Goal: Use online tool/utility: Utilize a website feature to perform a specific function

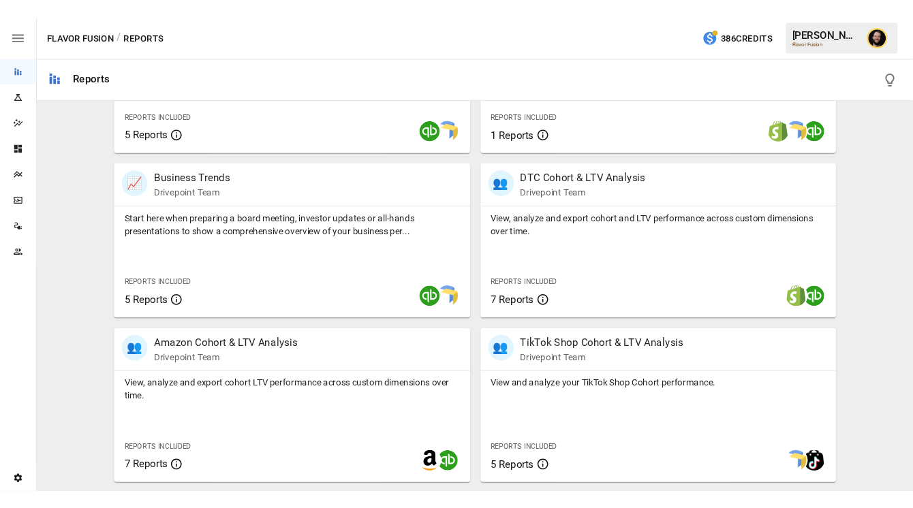
scroll to position [331, 0]
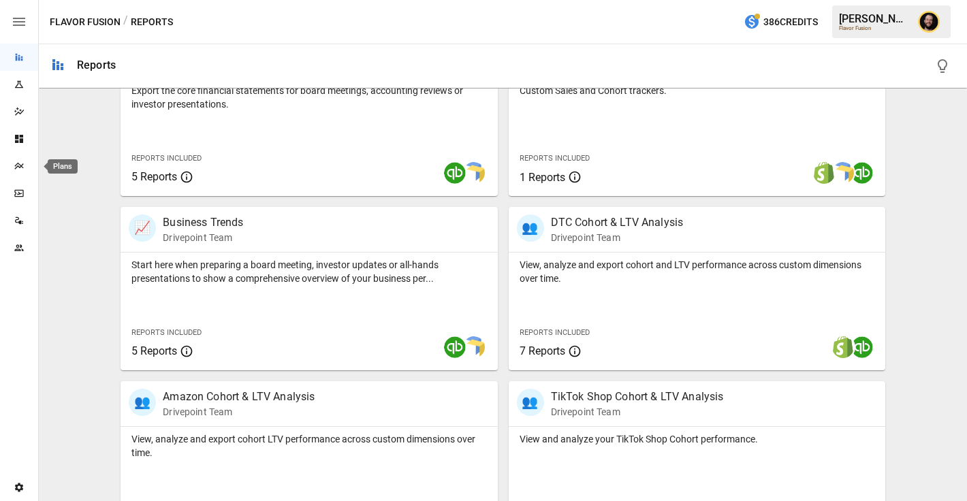
click at [10, 163] on div "Plans" at bounding box center [19, 166] width 38 height 11
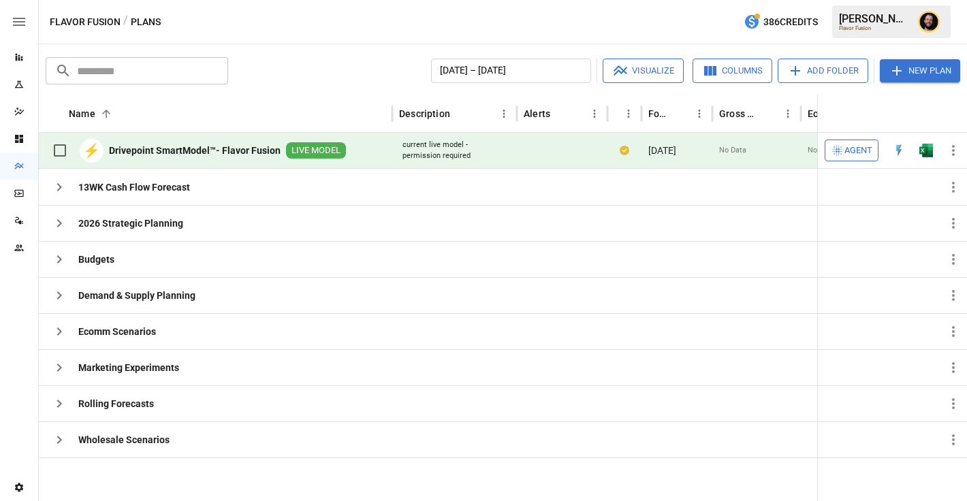
click at [856, 153] on span "Agent" at bounding box center [858, 151] width 28 height 16
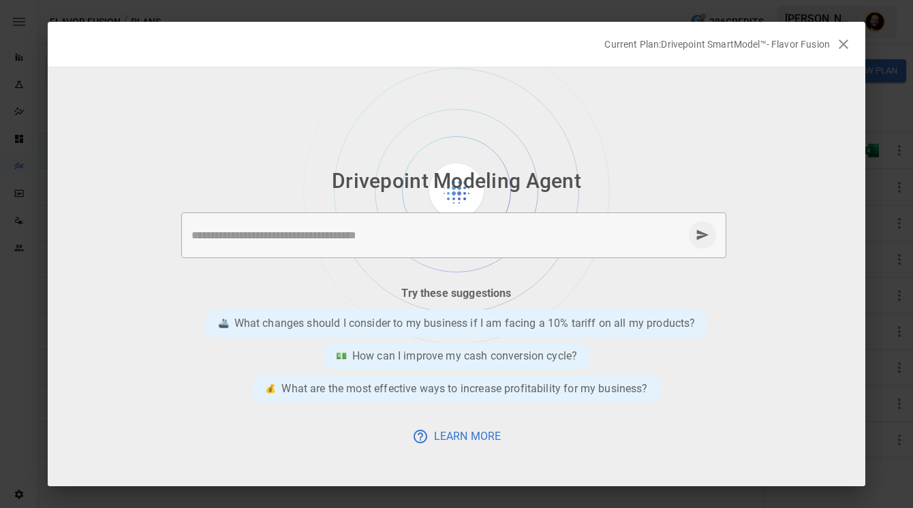
click at [387, 229] on textarea at bounding box center [437, 235] width 492 height 16
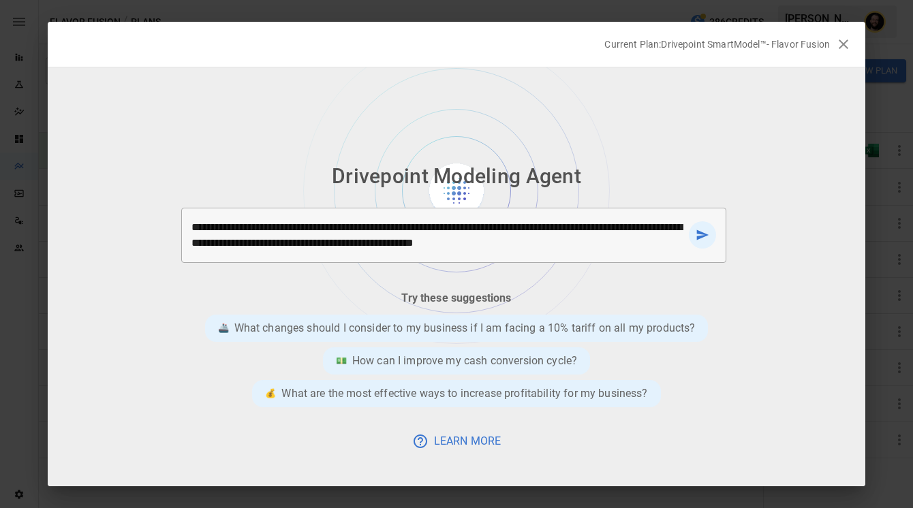
type textarea "**********"
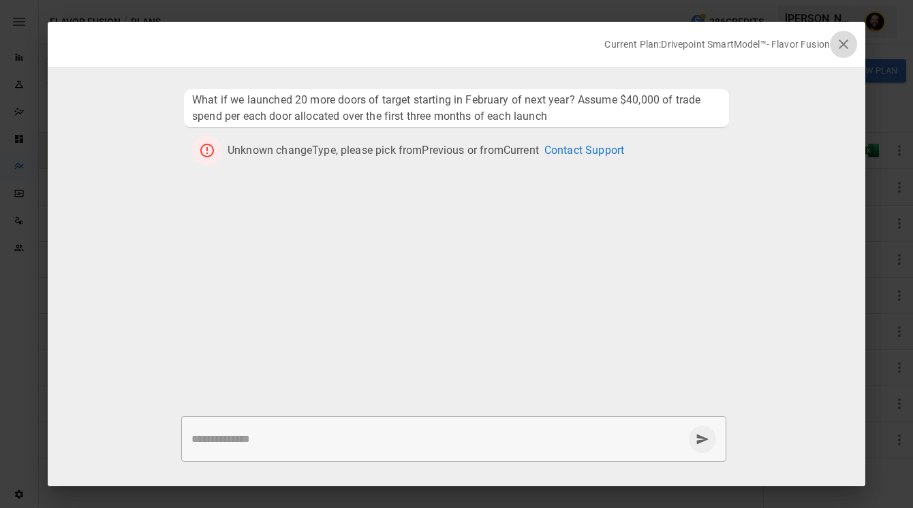
click at [844, 45] on icon "button" at bounding box center [843, 44] width 10 height 10
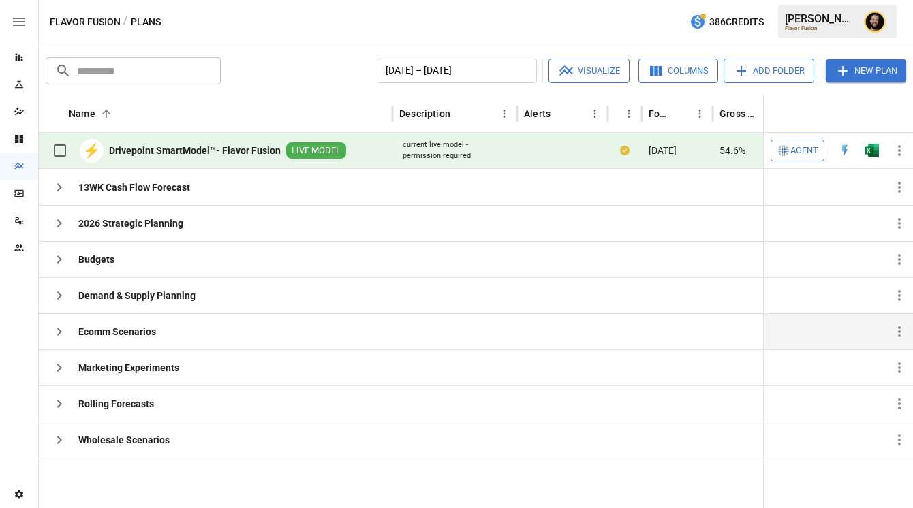
click at [62, 328] on icon "button" at bounding box center [59, 331] width 16 height 16
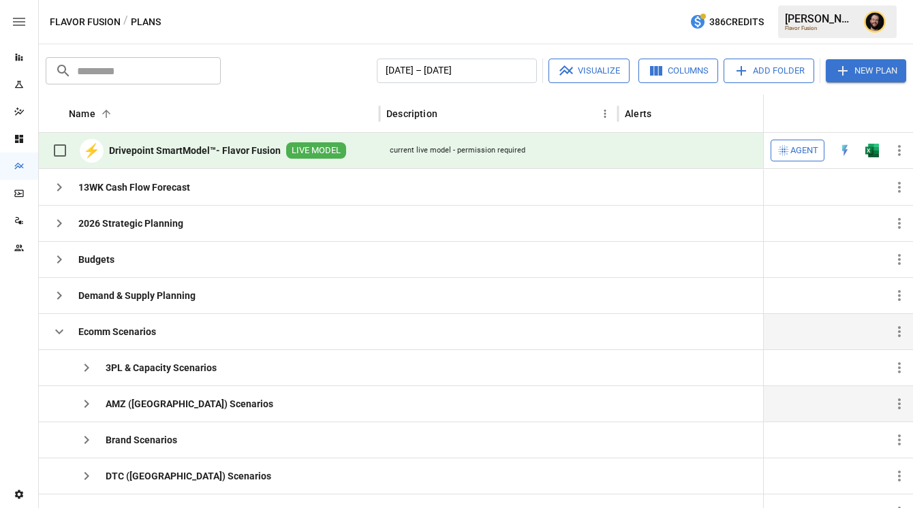
click at [84, 405] on icon "button" at bounding box center [86, 404] width 16 height 16
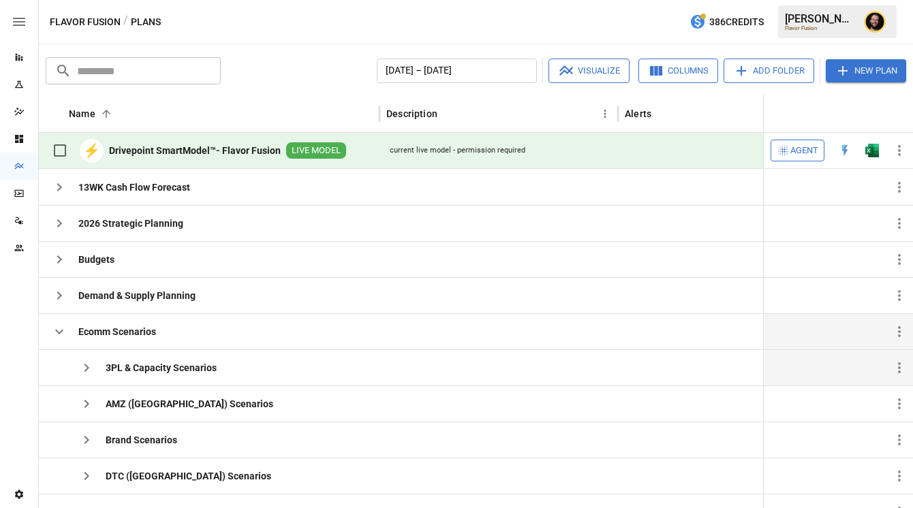
scroll to position [165, 0]
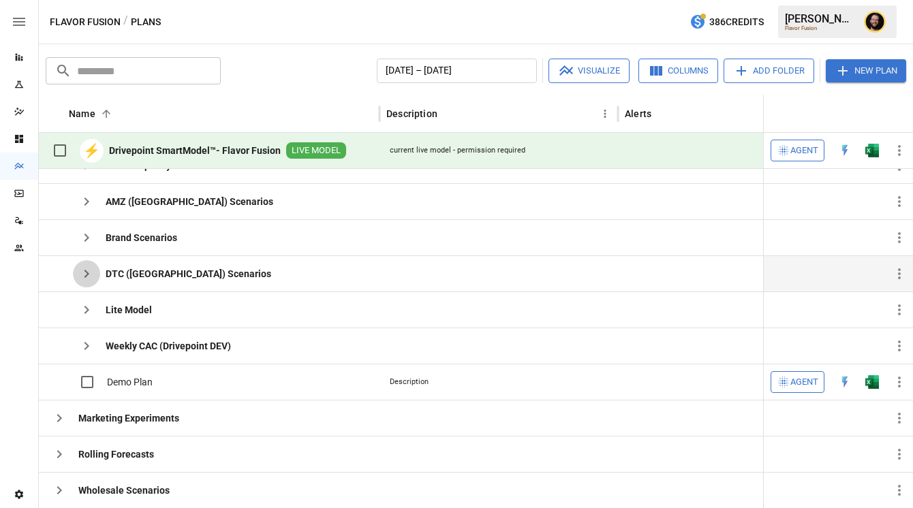
click at [86, 274] on icon "button" at bounding box center [86, 274] width 5 height 8
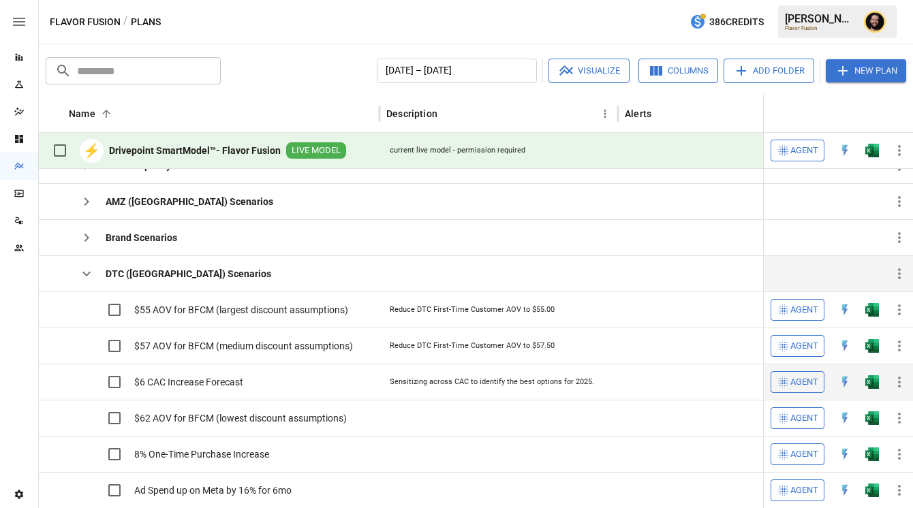
click at [814, 384] on span "Agent" at bounding box center [804, 383] width 28 height 16
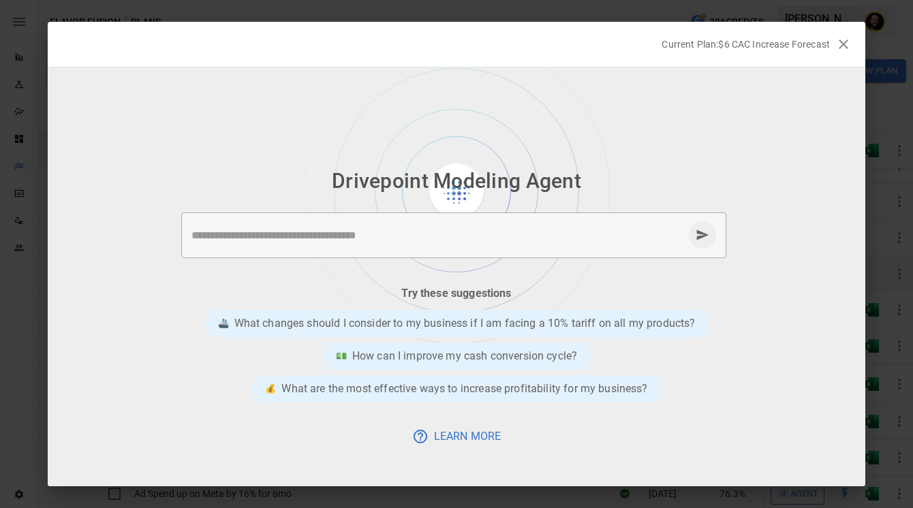
click at [286, 243] on div "* ​" at bounding box center [453, 235] width 545 height 46
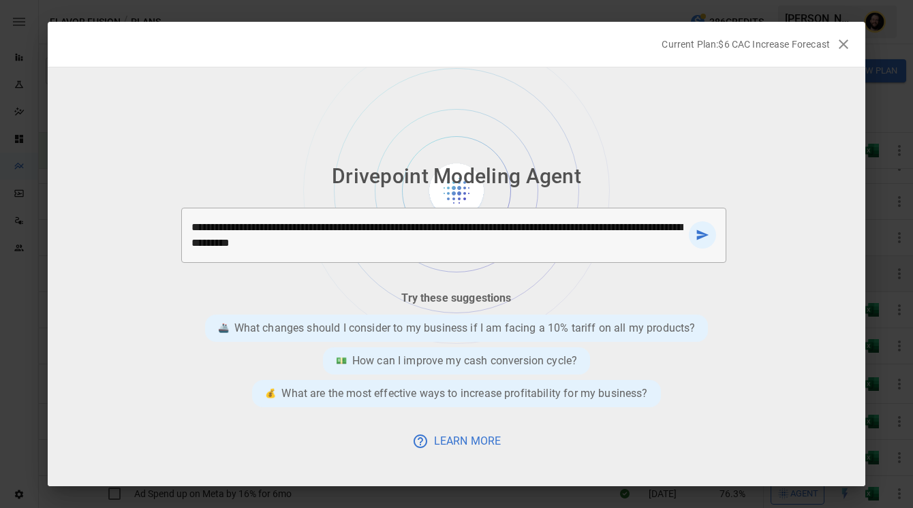
type textarea "**********"
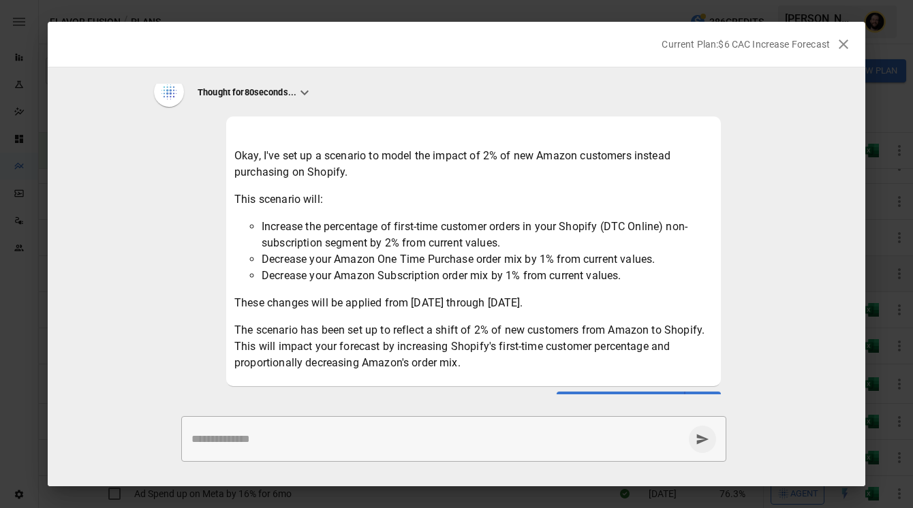
scroll to position [89, 0]
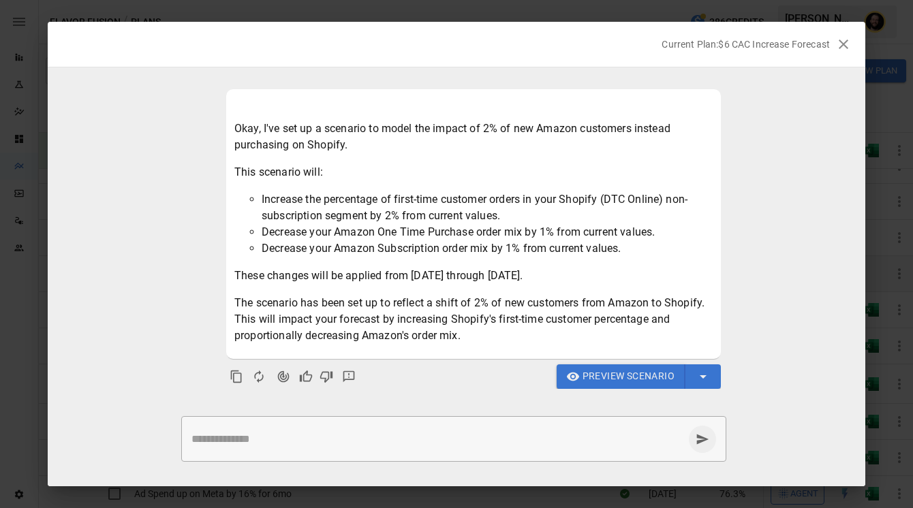
click at [609, 378] on span "Preview Scenario" at bounding box center [628, 376] width 92 height 17
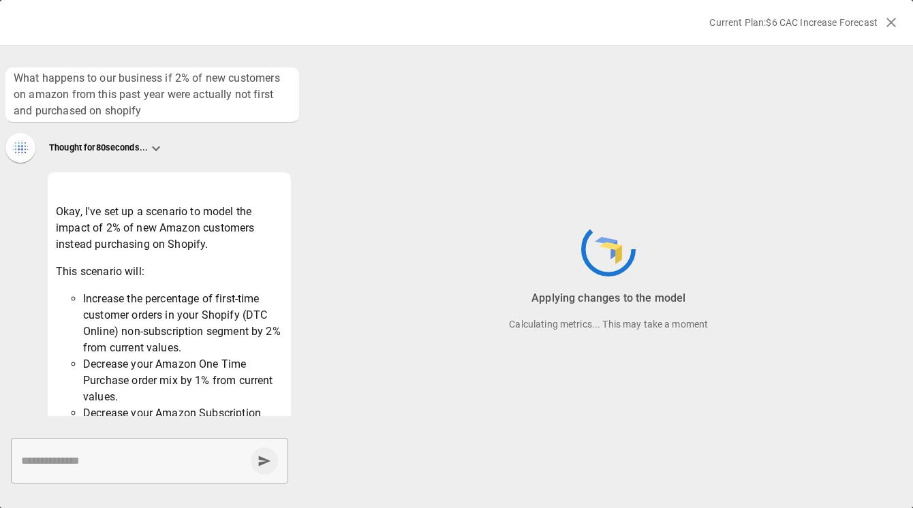
scroll to position [254, 0]
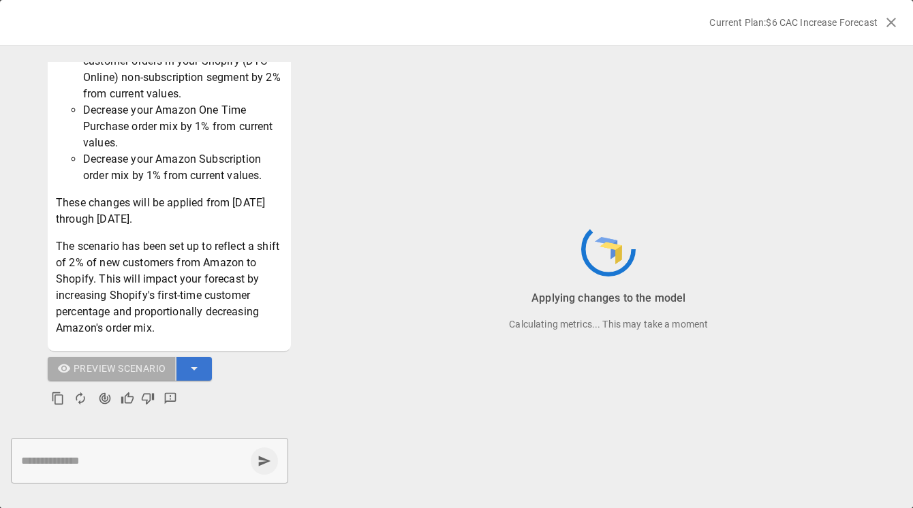
click at [106, 458] on textarea at bounding box center [133, 461] width 224 height 16
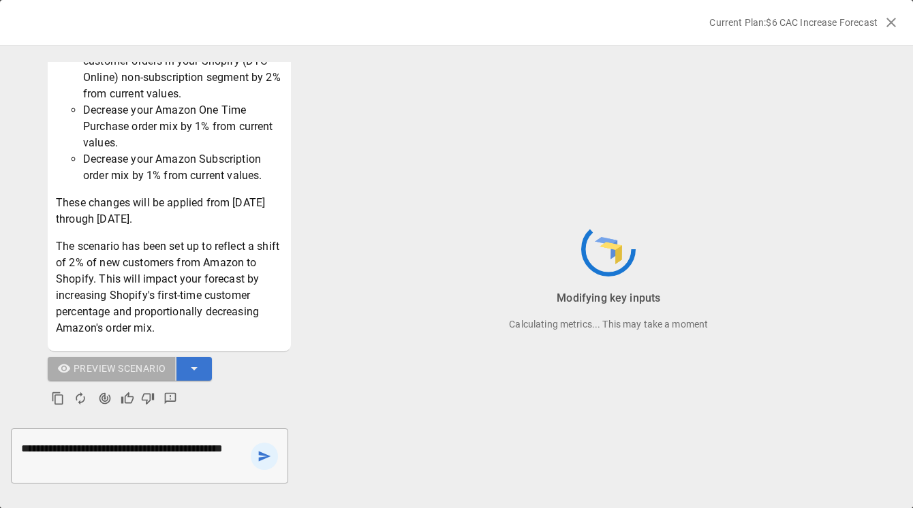
type textarea "**********"
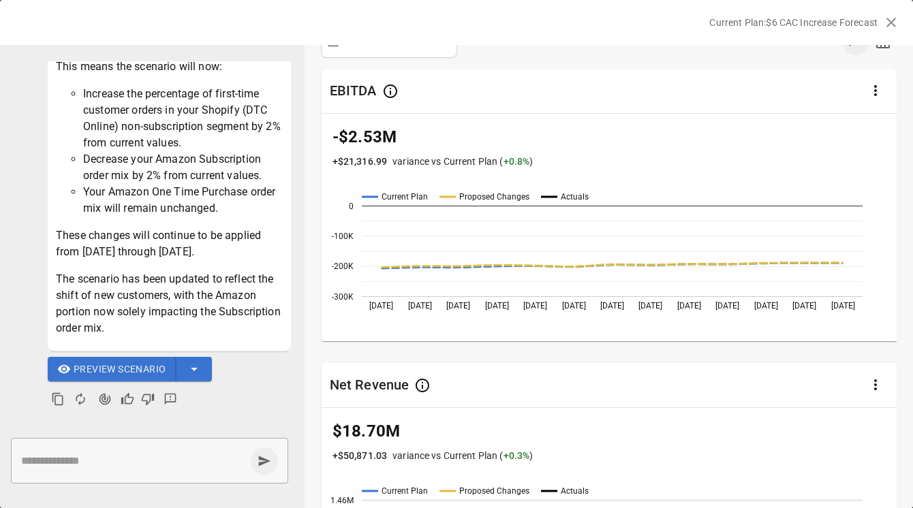
scroll to position [178, 0]
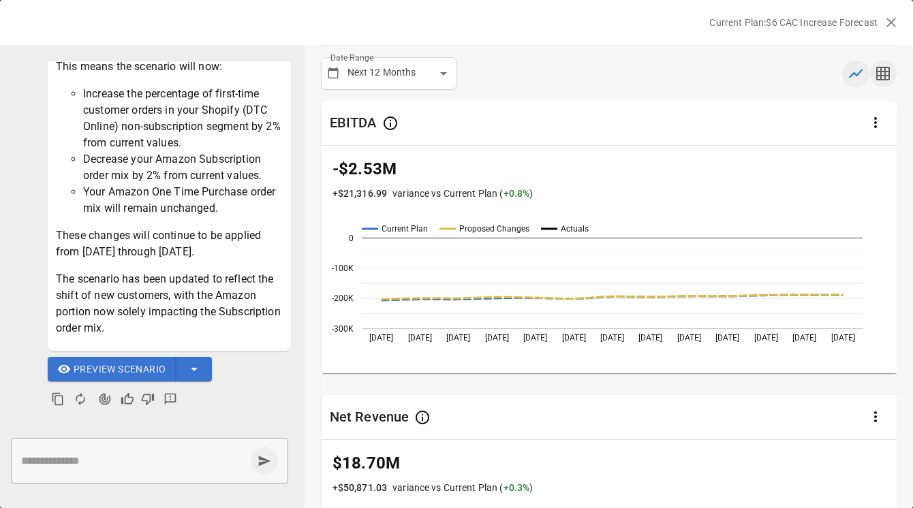
click at [882, 78] on icon "button" at bounding box center [882, 73] width 16 height 16
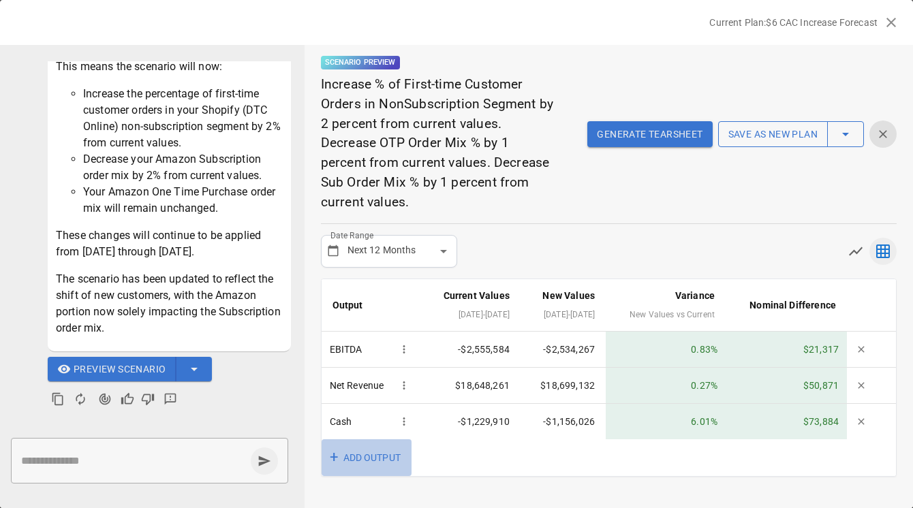
click at [365, 458] on button "+ ADD OUTPUT" at bounding box center [366, 457] width 90 height 37
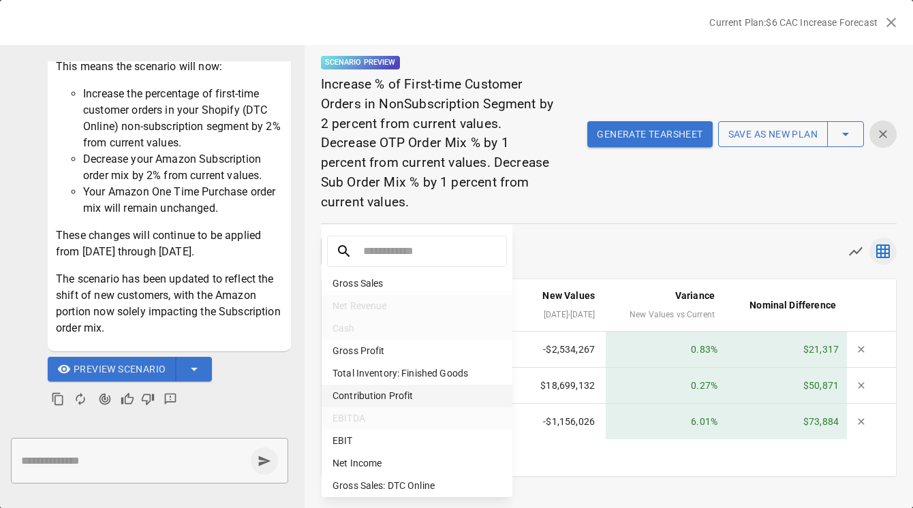
scroll to position [904, 0]
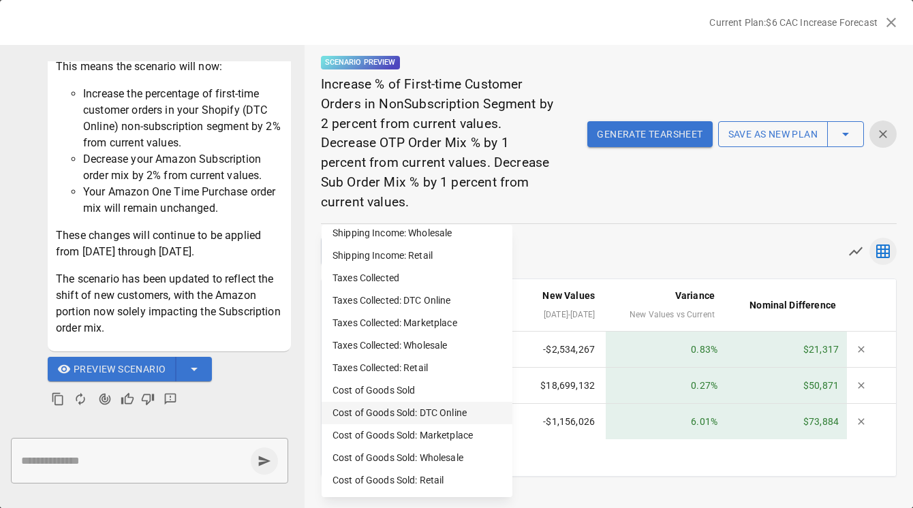
click at [385, 413] on li "Cost of Goods Sold: DTC Online" at bounding box center [416, 413] width 191 height 22
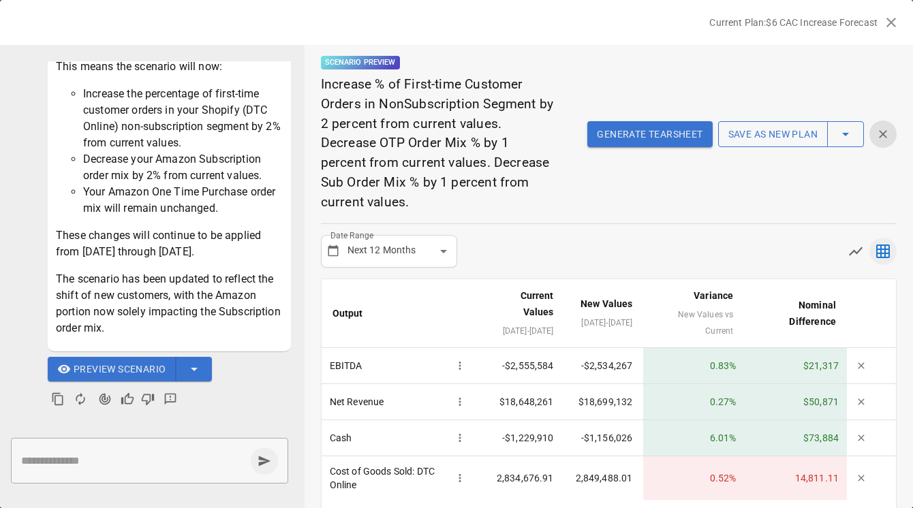
scroll to position [46, 0]
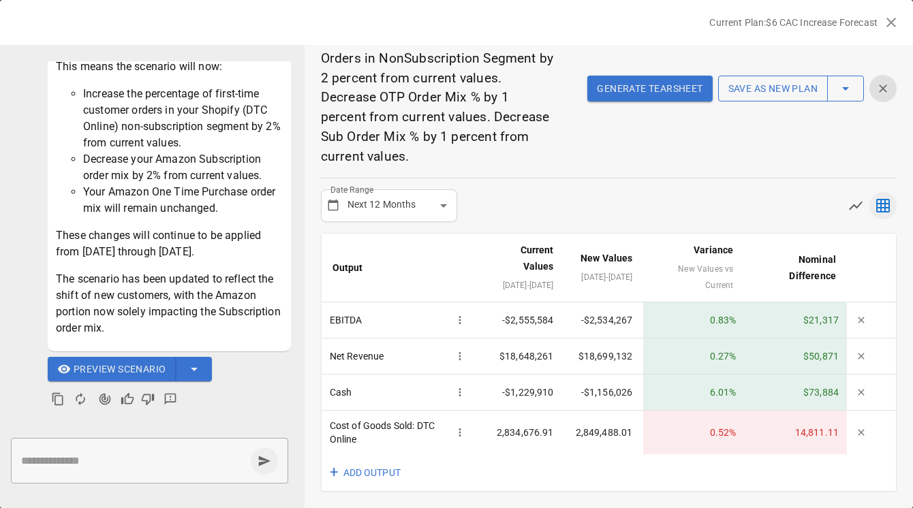
click at [635, 94] on button "Generate Tearsheet" at bounding box center [649, 89] width 125 height 26
